Goal: Information Seeking & Learning: Learn about a topic

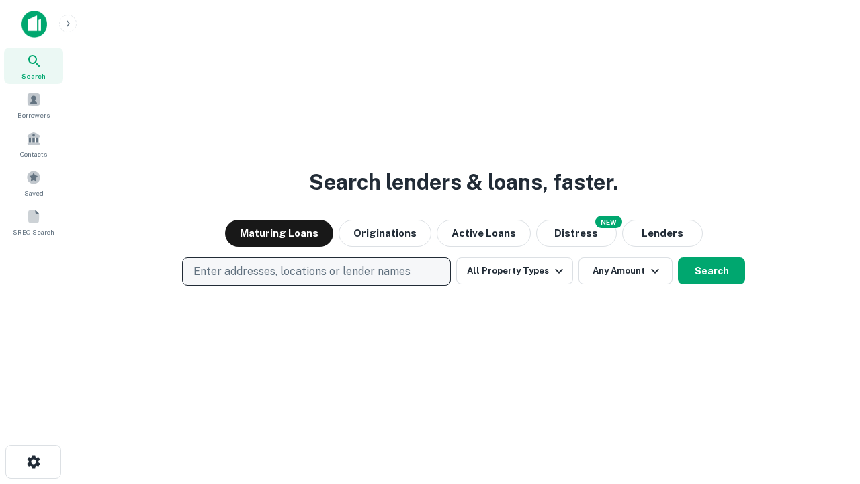
click at [316, 272] on p "Enter addresses, locations or lender names" at bounding box center [302, 271] width 217 height 16
type input "**********"
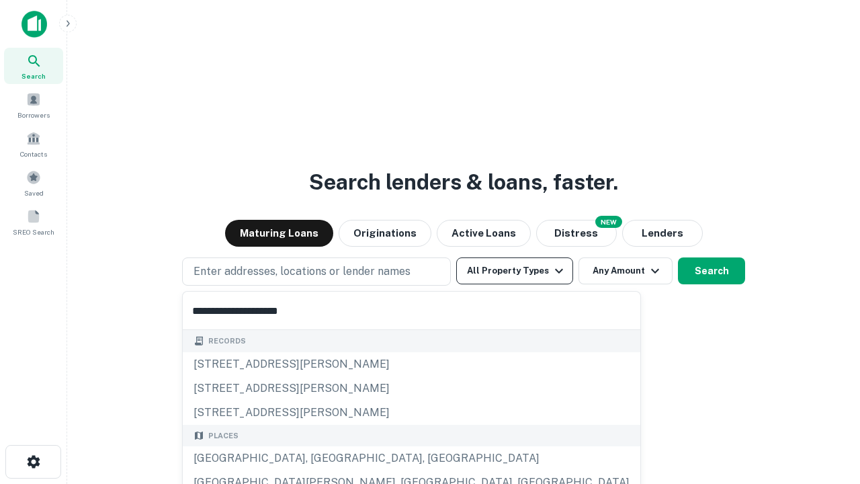
click at [515, 271] on button "All Property Types" at bounding box center [514, 270] width 117 height 27
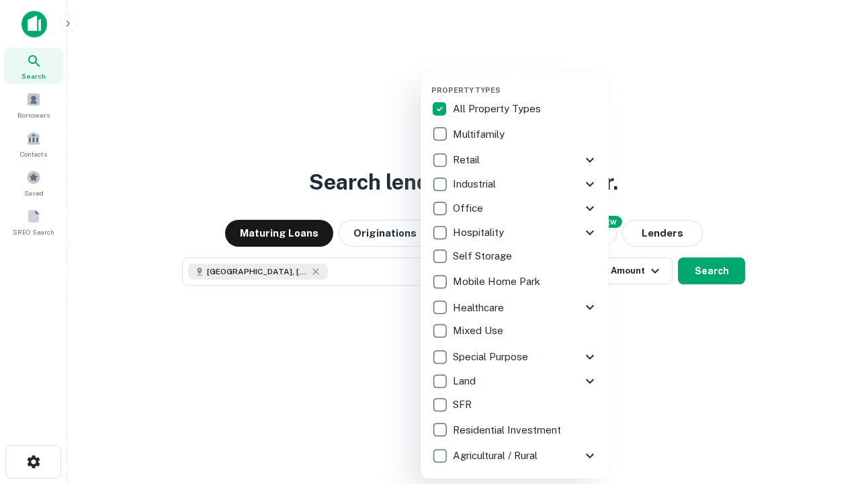
click at [526, 81] on button "button" at bounding box center [526, 81] width 188 height 1
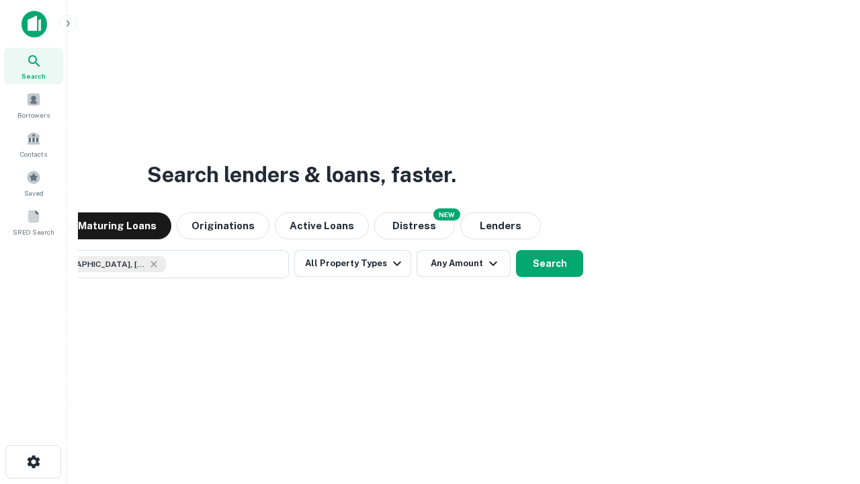
scroll to position [22, 0]
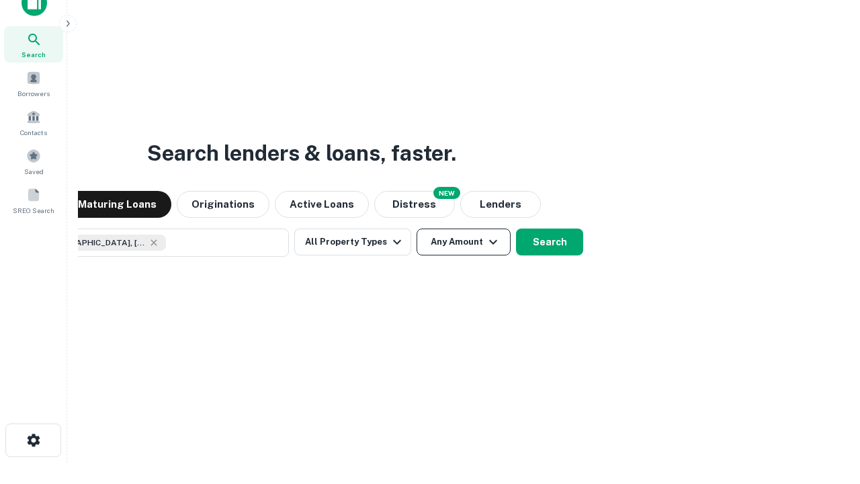
click at [417, 229] on button "Any Amount" at bounding box center [464, 242] width 94 height 27
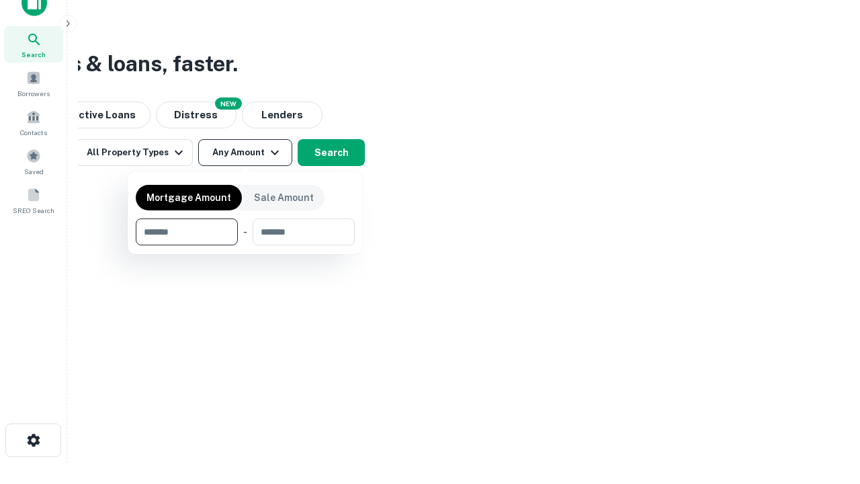
type input "*******"
click at [245, 245] on button "button" at bounding box center [245, 245] width 219 height 1
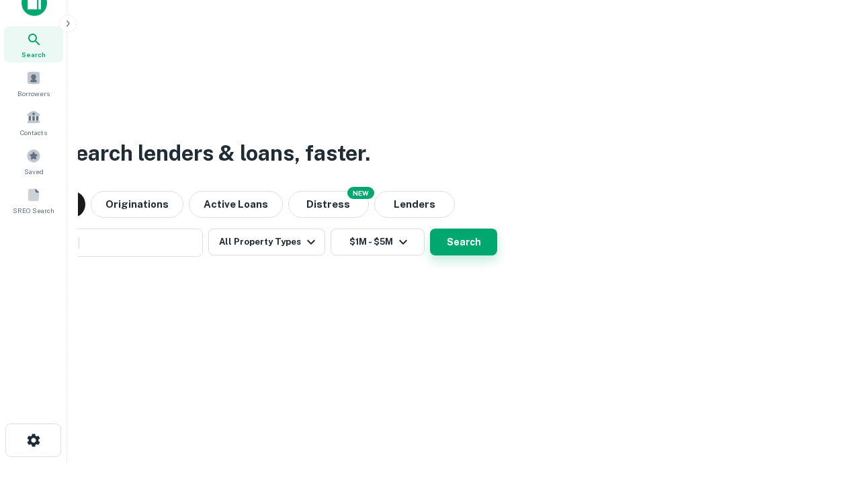
click at [430, 229] on button "Search" at bounding box center [463, 242] width 67 height 27
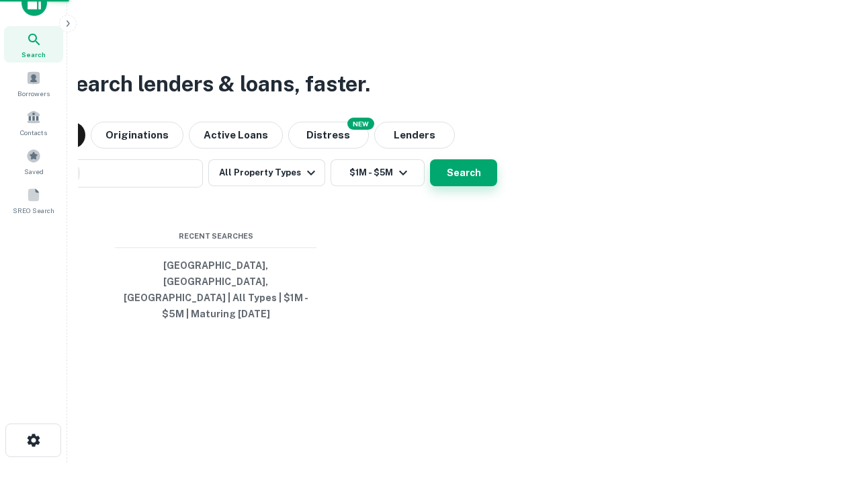
scroll to position [44, 380]
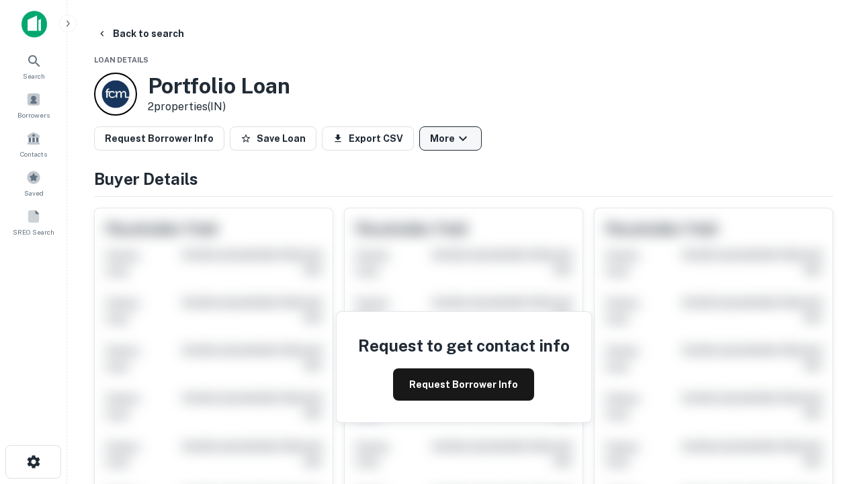
click at [450, 138] on button "More" at bounding box center [450, 138] width 63 height 24
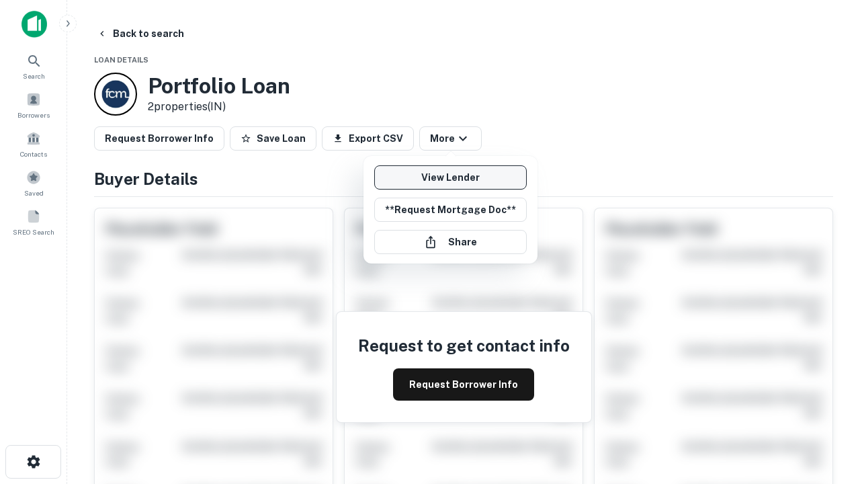
click at [450, 177] on link "View Lender" at bounding box center [450, 177] width 153 height 24
